Goal: Book appointment/travel/reservation

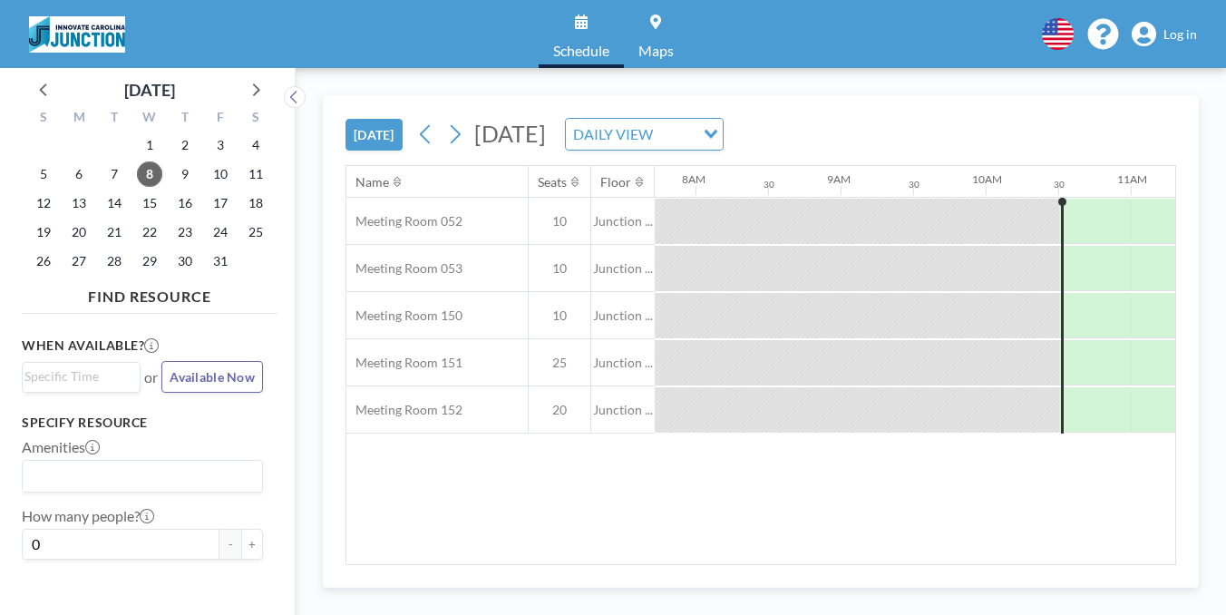
scroll to position [0, 1121]
click at [700, 119] on div "DAILY VIEW" at bounding box center [634, 132] width 136 height 27
click at [695, 122] on input "Search for option" at bounding box center [634, 134] width 132 height 24
click at [129, 603] on span "Junction ..." at bounding box center [148, 611] width 65 height 17
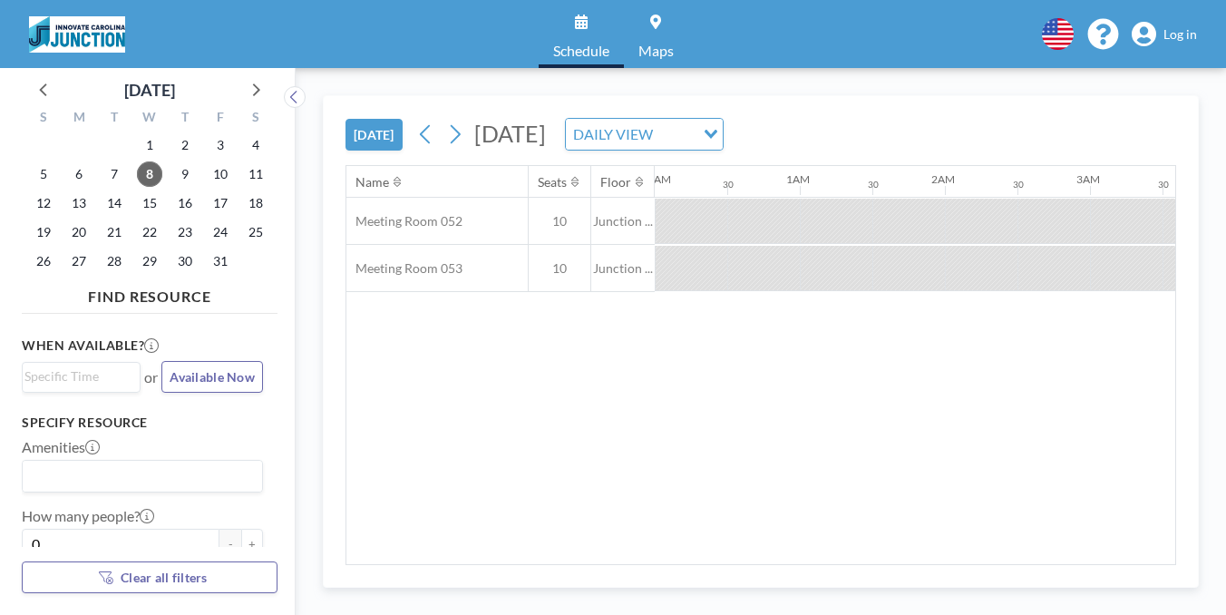
scroll to position [0, 1120]
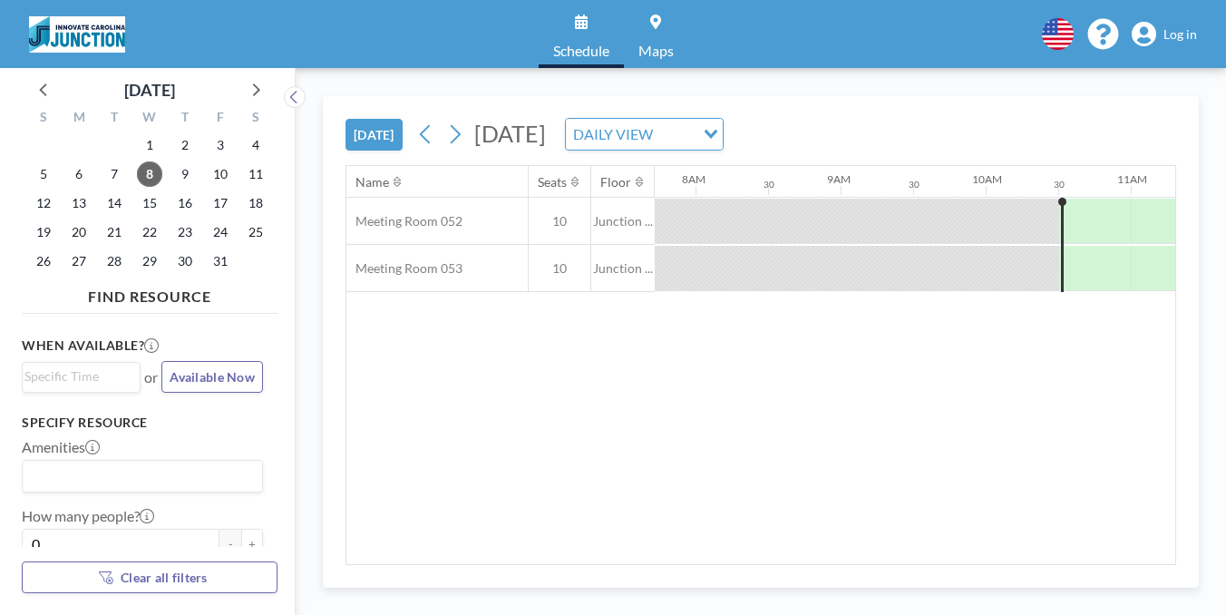
click at [58, 596] on div "Junction ..." at bounding box center [62, 612] width 80 height 33
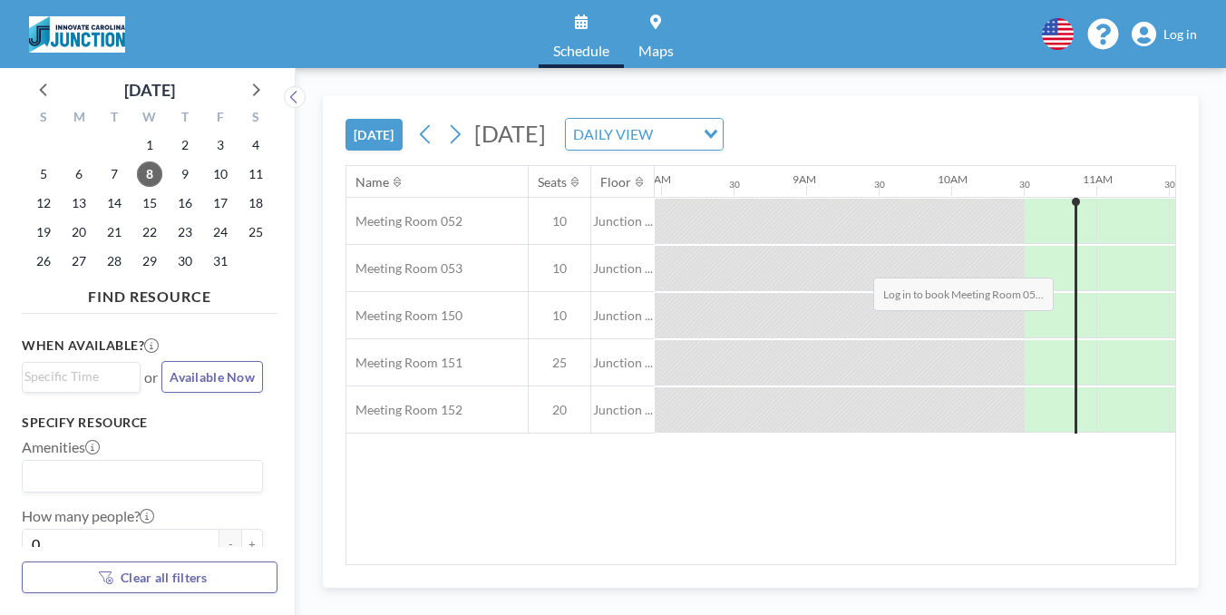
scroll to position [0, 1178]
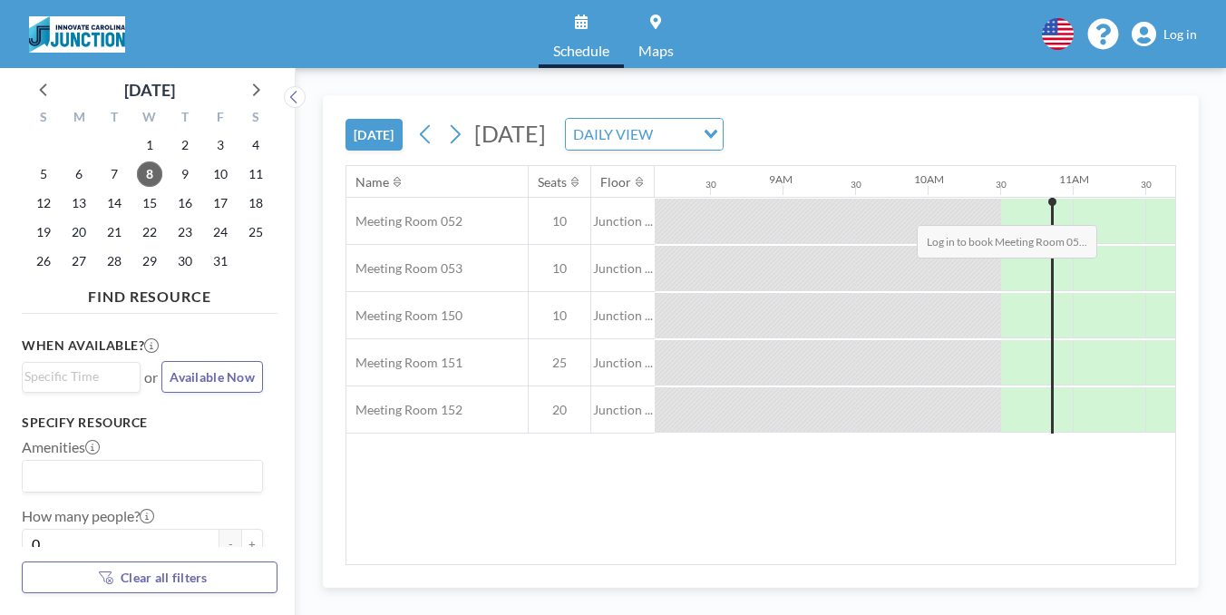
click at [1189, 27] on span "Log in" at bounding box center [1181, 34] width 34 height 16
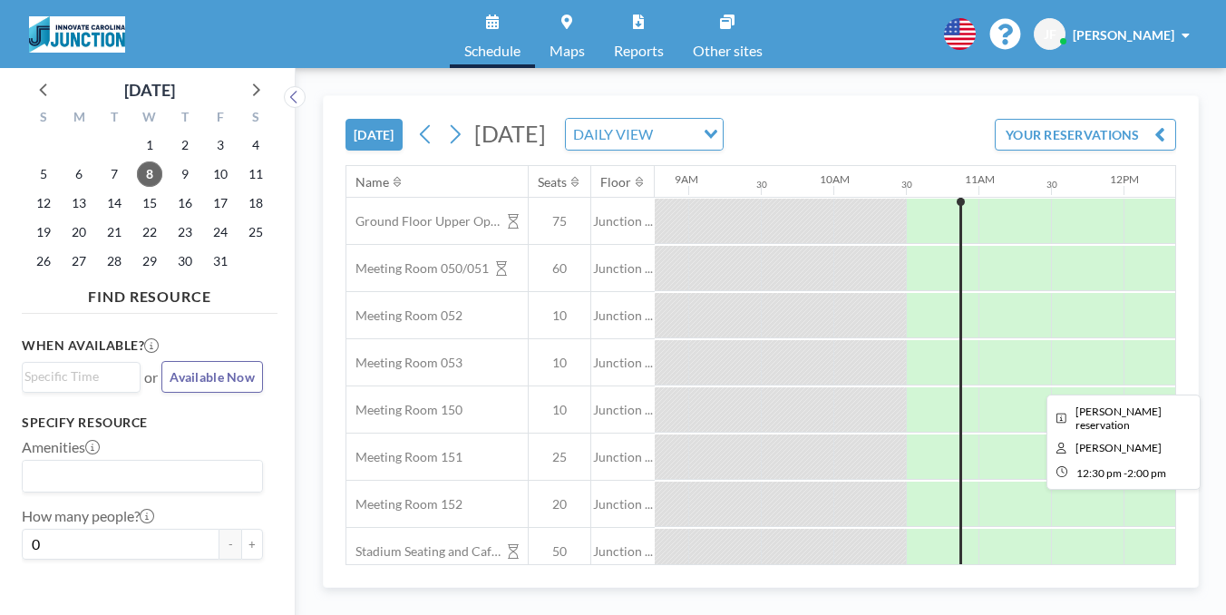
scroll to position [0, 1285]
